Goal: Navigation & Orientation: Find specific page/section

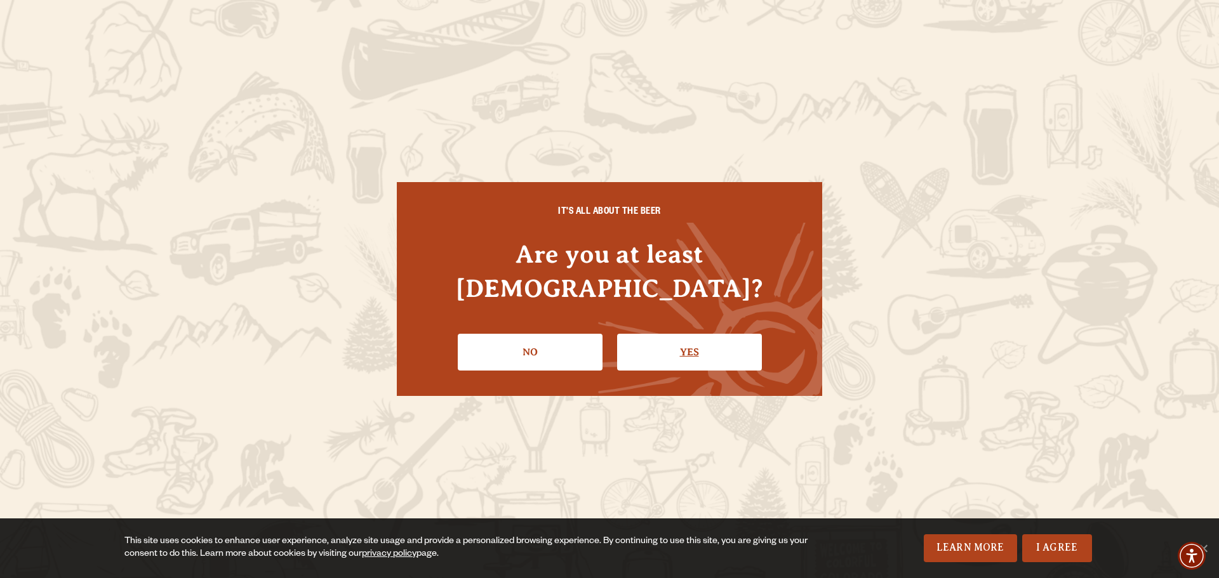
click at [660, 334] on link "Yes" at bounding box center [689, 352] width 145 height 37
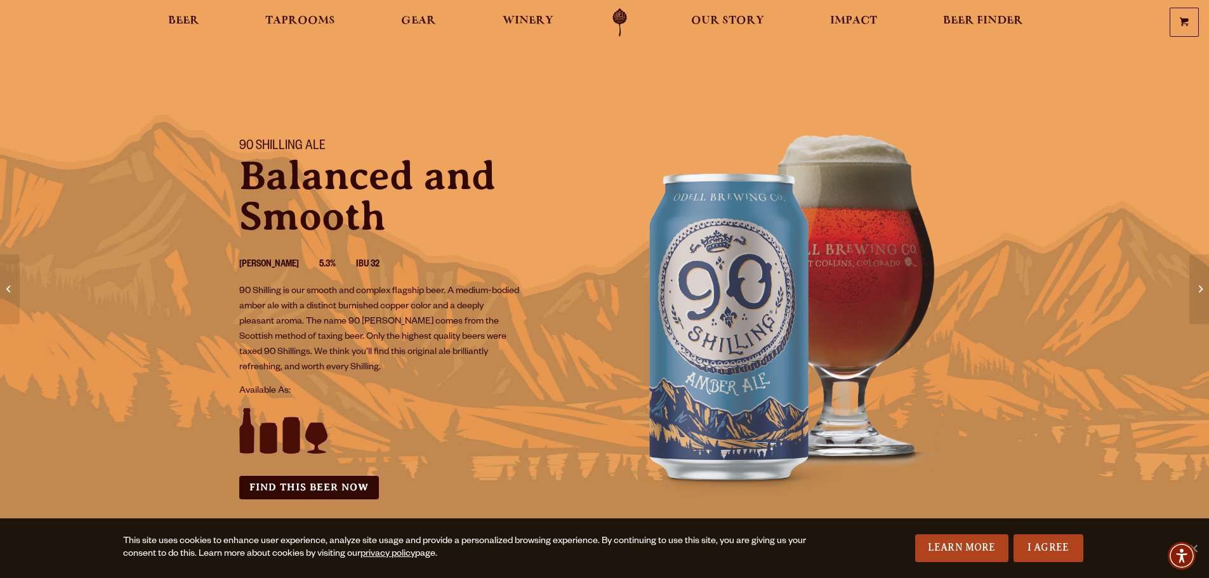
click at [616, 12] on link "Odell Home" at bounding box center [620, 22] width 48 height 29
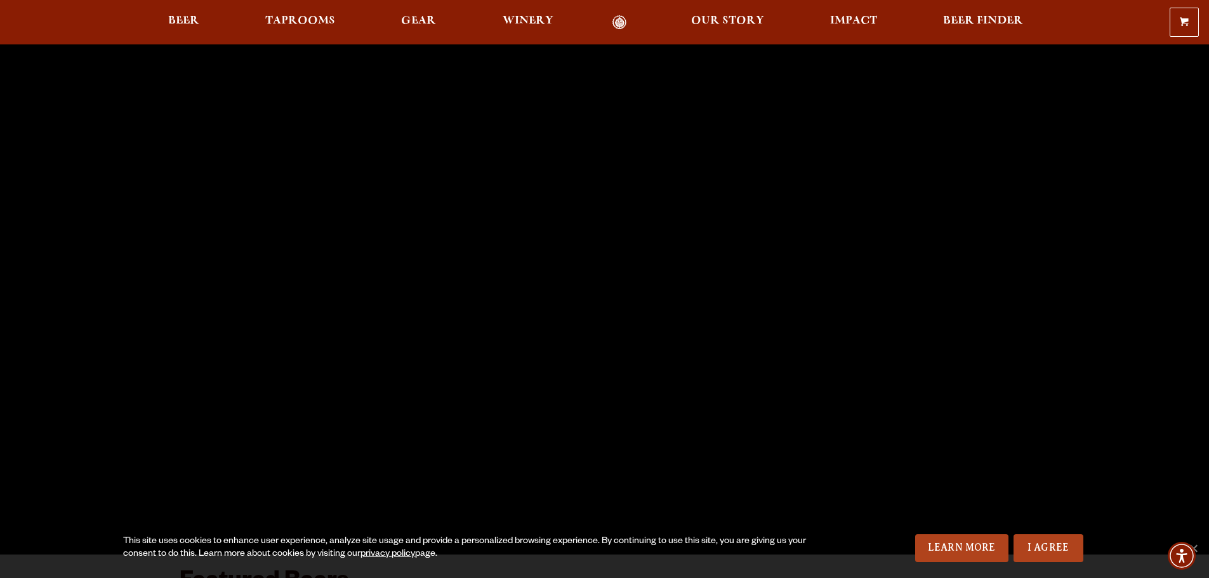
scroll to position [127, 0]
click at [1043, 547] on link "I Agree" at bounding box center [1049, 549] width 70 height 28
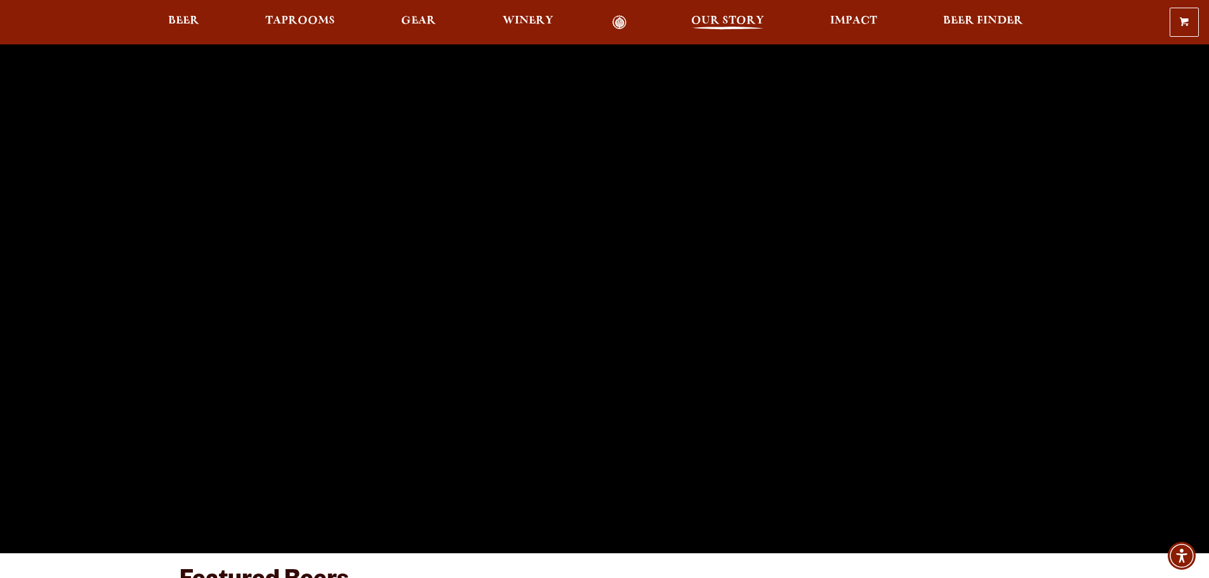
click at [717, 19] on span "Our Story" at bounding box center [727, 21] width 73 height 10
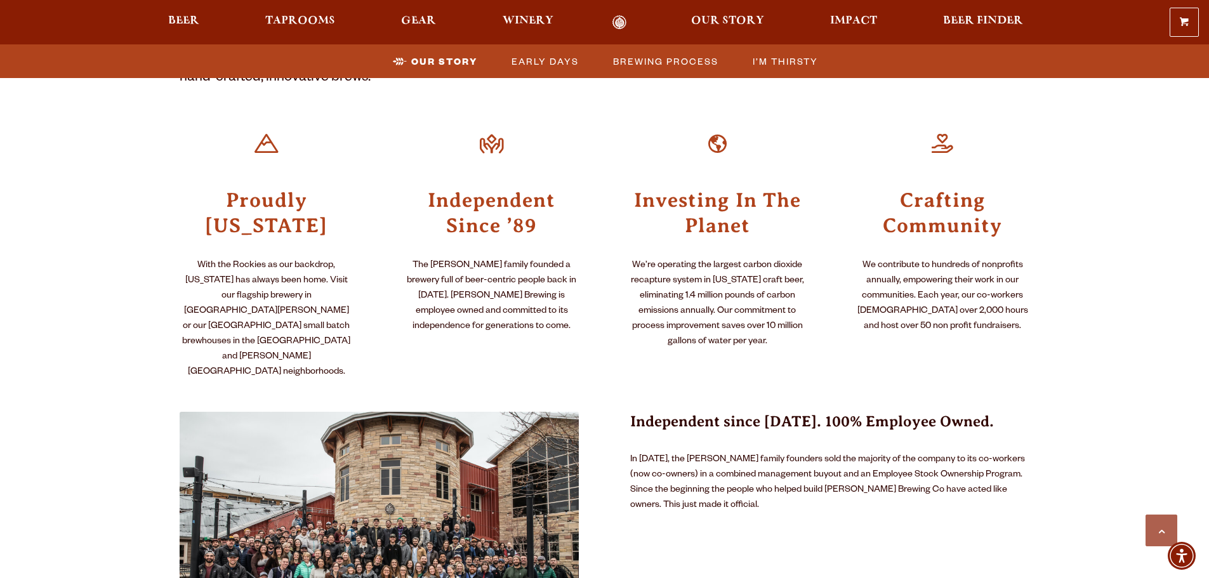
scroll to position [508, 0]
